Goal: Task Accomplishment & Management: Use online tool/utility

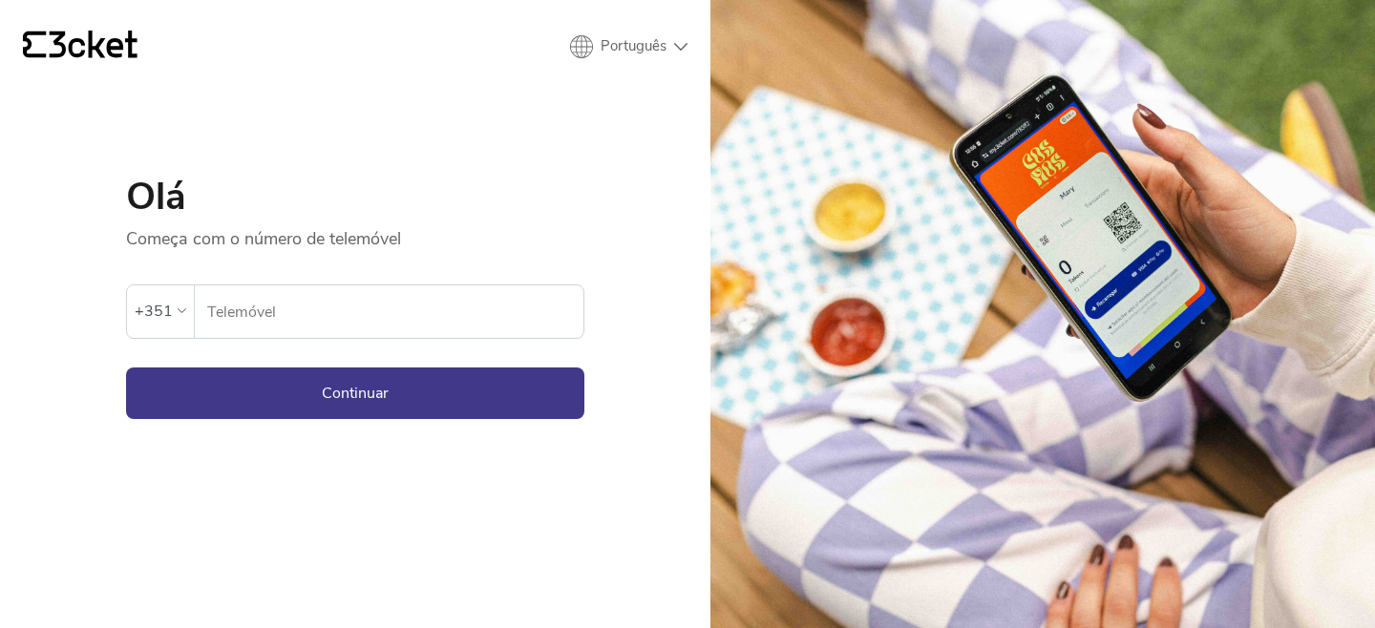
drag, startPoint x: 381, startPoint y: 339, endPoint x: 372, endPoint y: 328, distance: 14.3
click at [381, 339] on form "Ocorreu um erro. Se o erro persistir, entrar em contato com o suporte. +351 Tel…" at bounding box center [355, 334] width 458 height 169
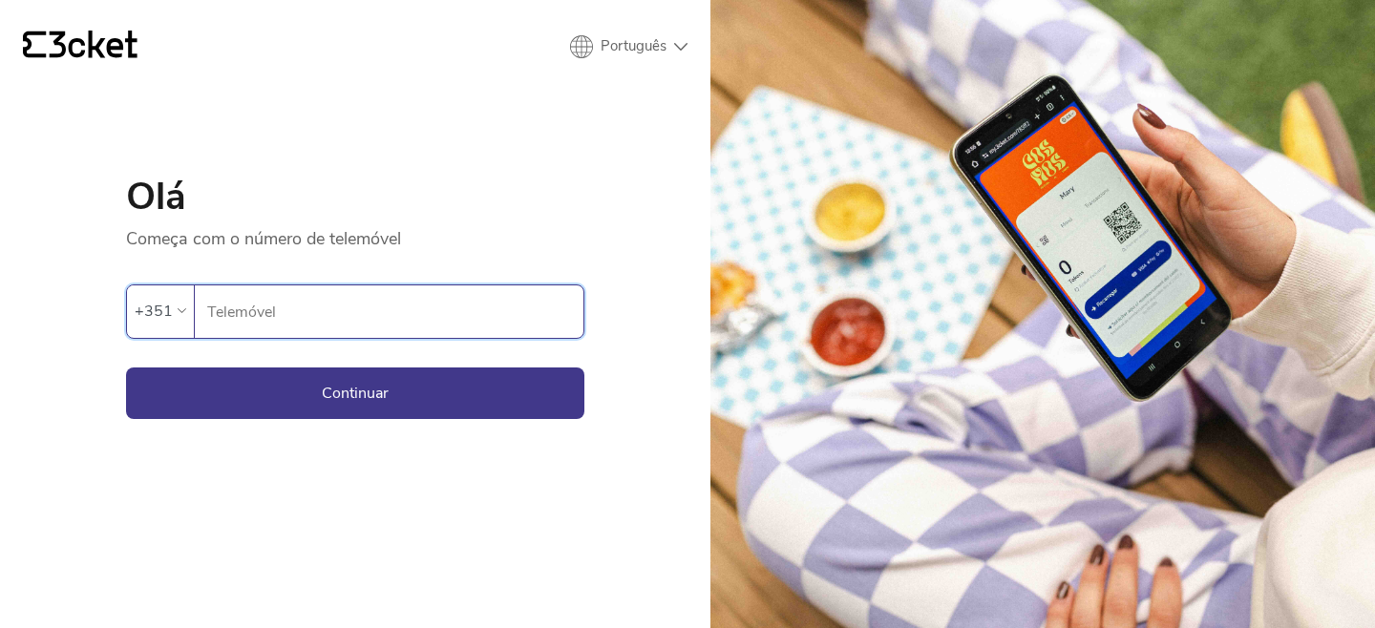
click at [370, 326] on input "Telemóvel" at bounding box center [394, 312] width 377 height 53
type input "964781165"
click at [356, 398] on button "Continuar" at bounding box center [355, 394] width 458 height 52
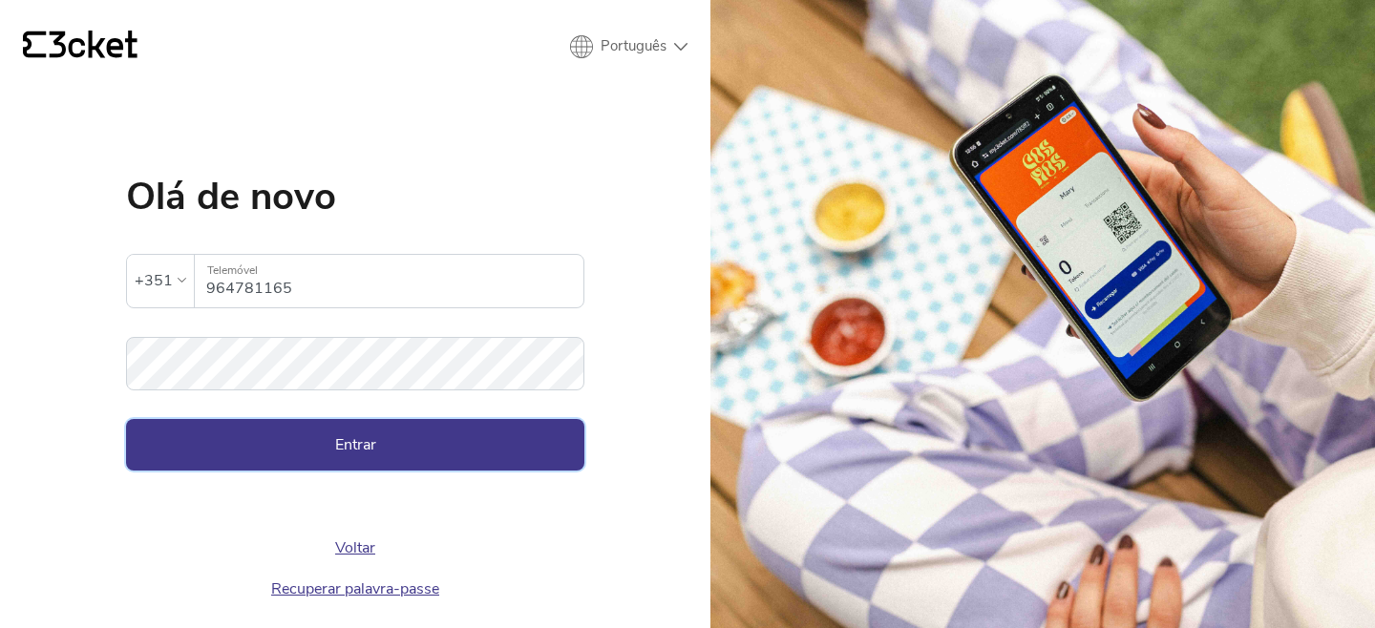
click at [429, 444] on button "Entrar" at bounding box center [355, 445] width 458 height 52
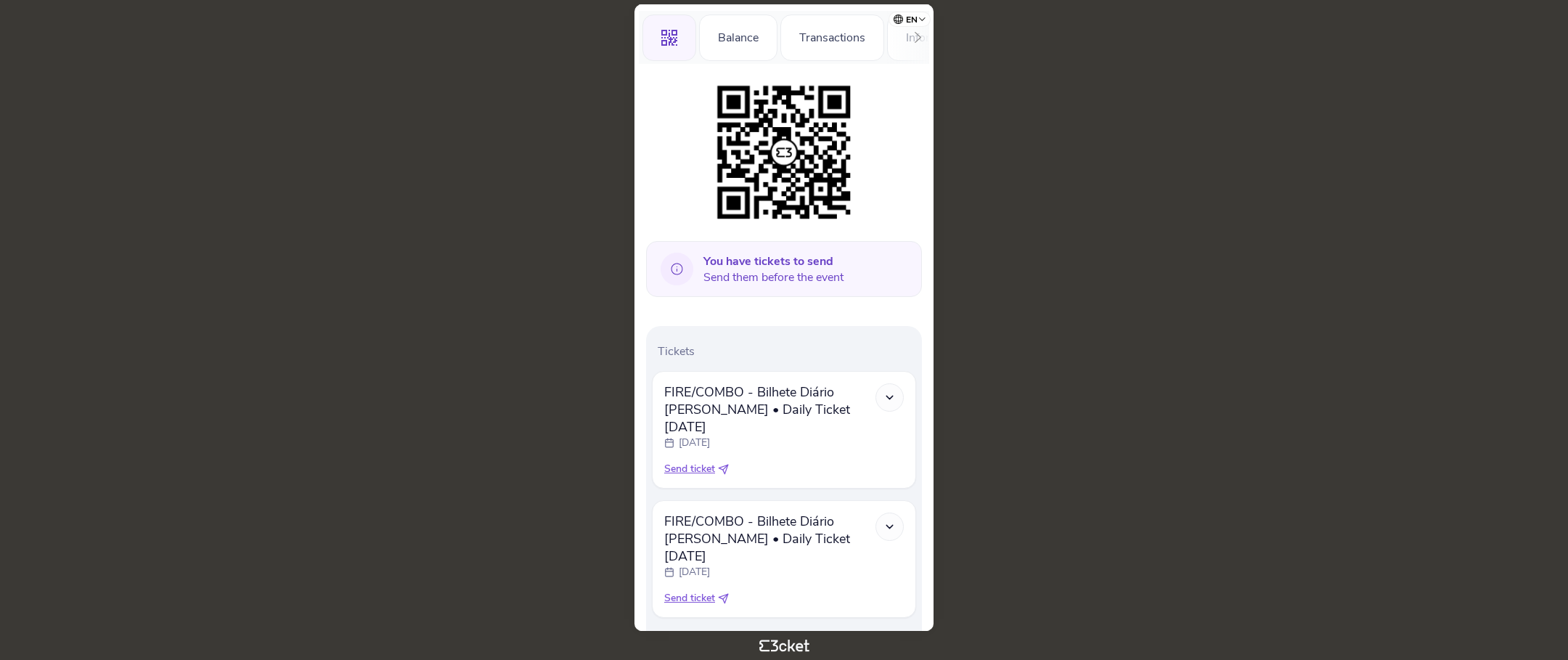
scroll to position [200, 0]
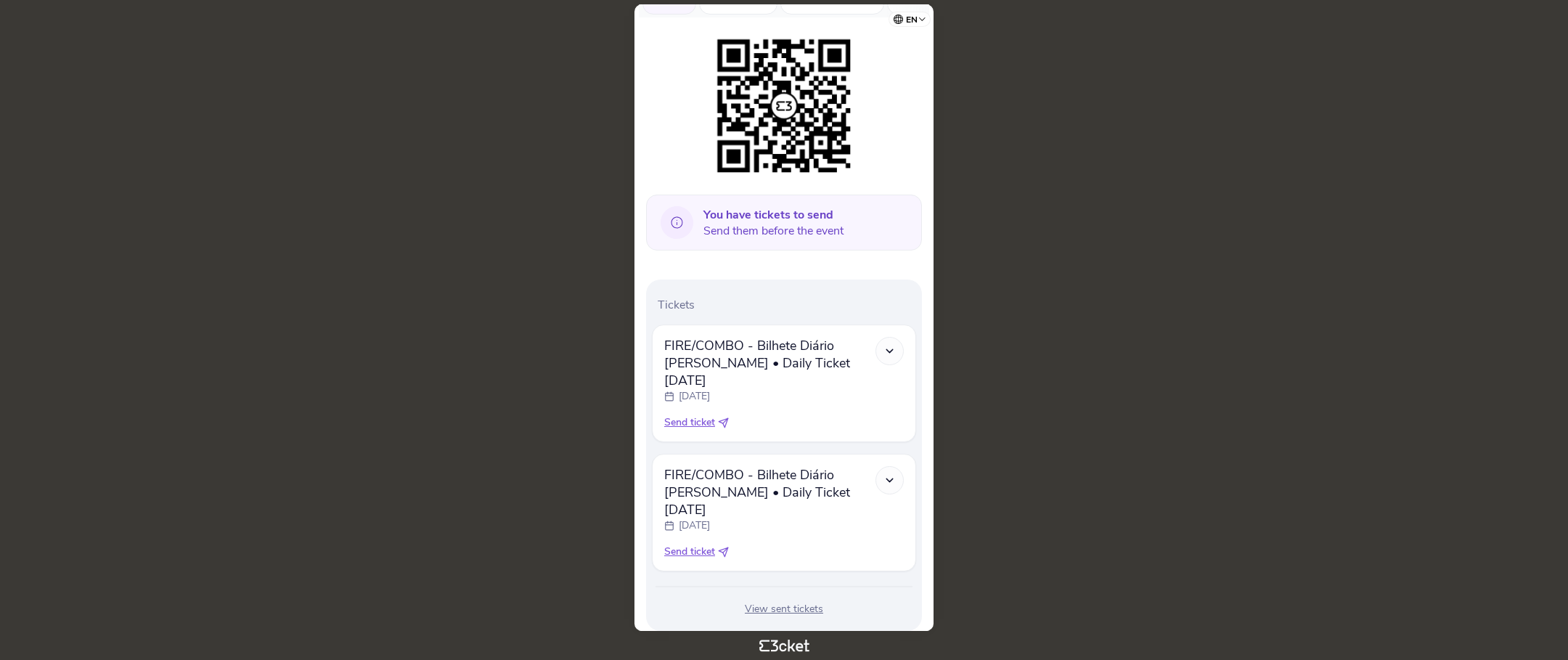
click at [704, 415] on span "Send ticket" at bounding box center [689, 422] width 51 height 14
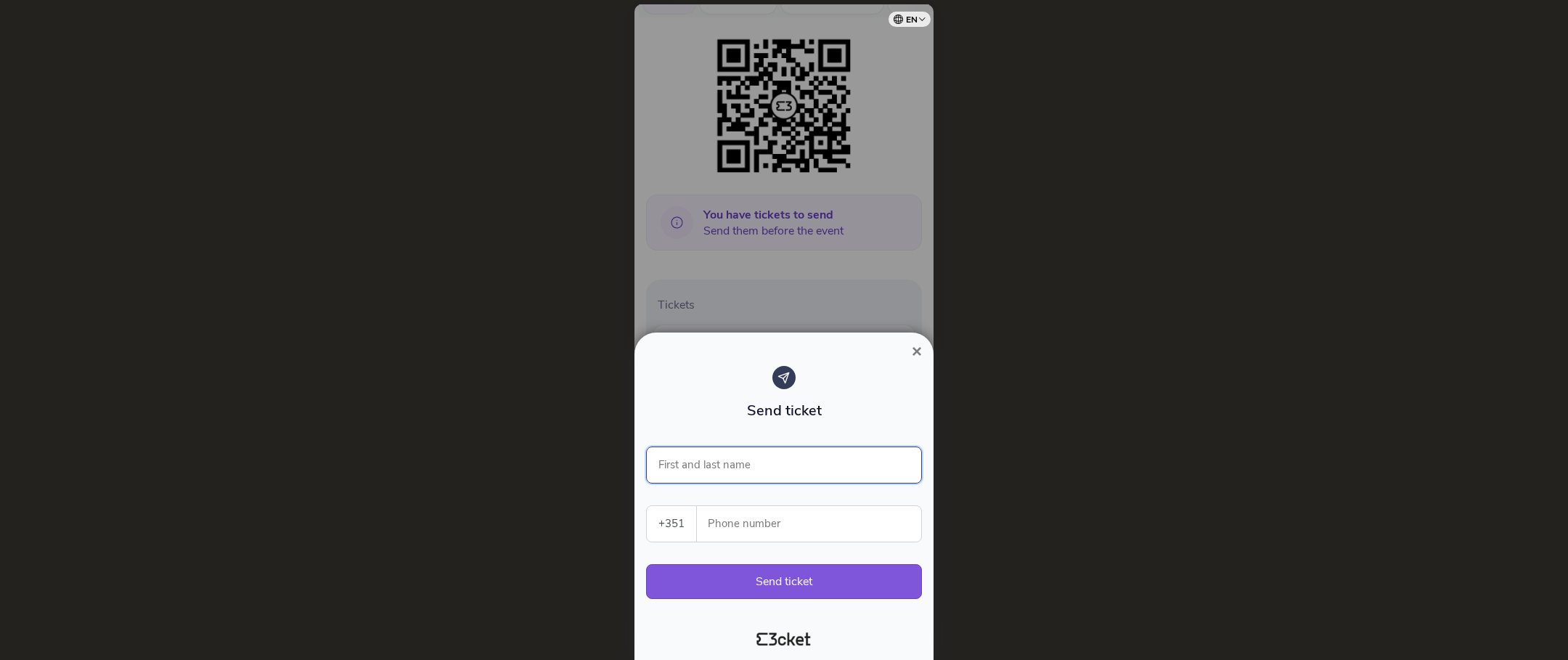
click at [711, 470] on input "First and last name" at bounding box center [784, 465] width 276 height 37
click at [736, 541] on input "Phone number" at bounding box center [815, 524] width 213 height 36
click at [660, 535] on select "Portugal (+351) Spain (+34) Belgium (+32) France (+33) United Kingdom (+44) Ger…" at bounding box center [671, 524] width 49 height 36
click at [917, 353] on span "×" at bounding box center [917, 351] width 10 height 20
